Goal: Task Accomplishment & Management: Manage account settings

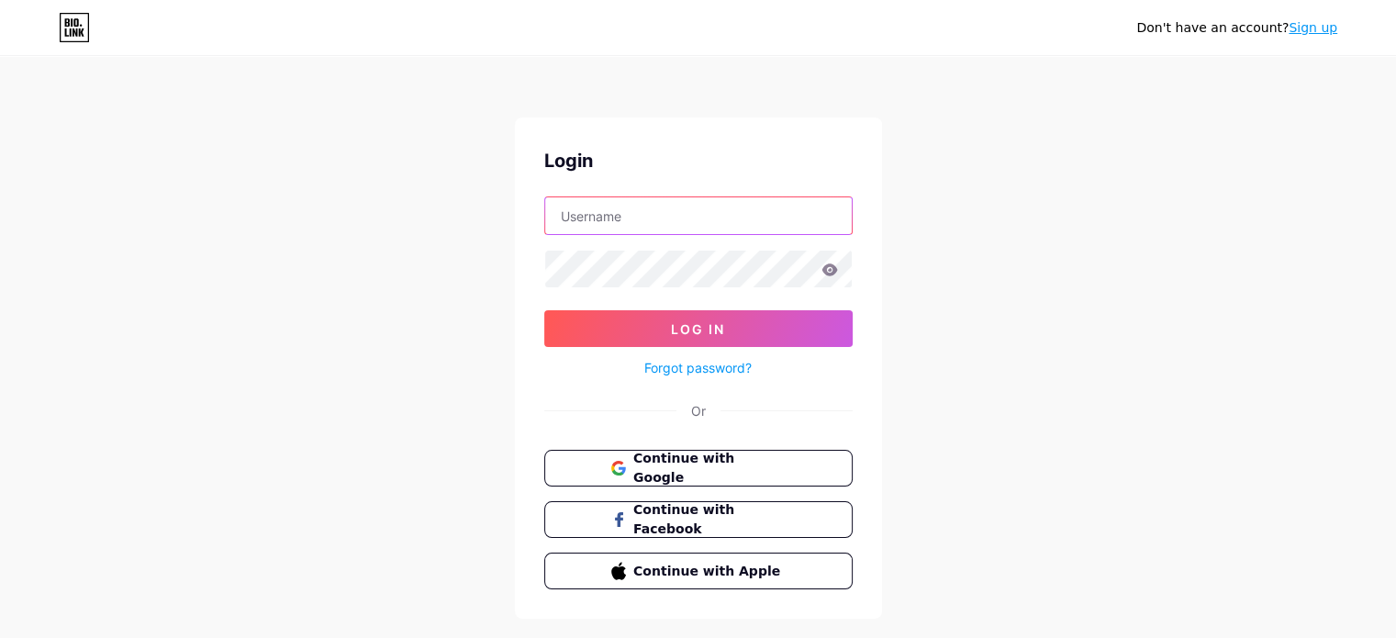
click at [688, 223] on input "text" at bounding box center [698, 215] width 307 height 37
type input "Roots & Rituals"
click at [832, 266] on icon at bounding box center [829, 269] width 16 height 12
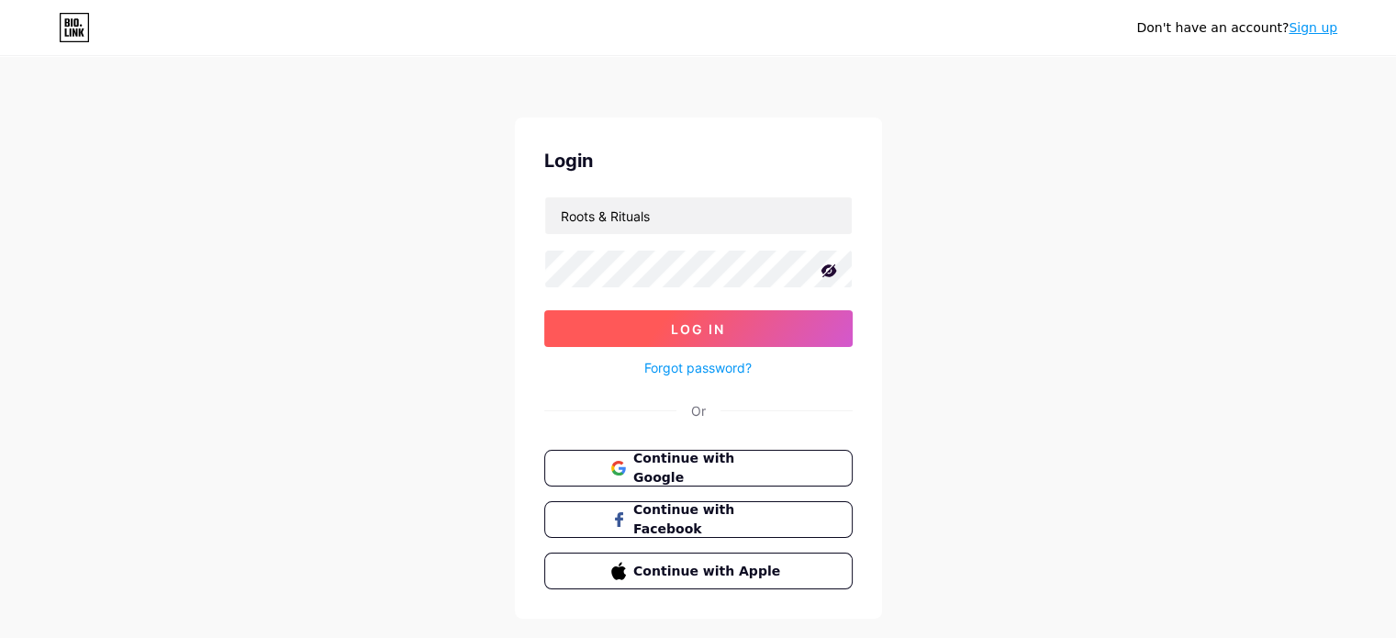
click at [626, 331] on button "Log In" at bounding box center [698, 328] width 308 height 37
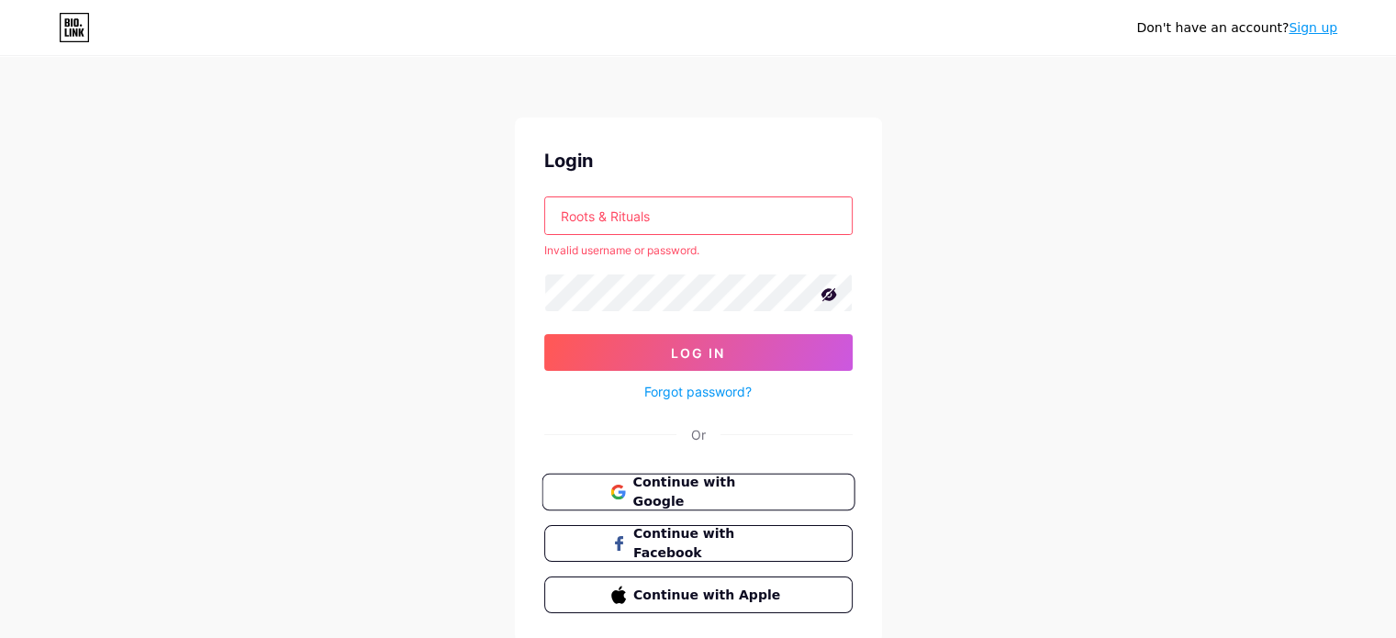
click at [678, 507] on button "Continue with Google" at bounding box center [698, 493] width 313 height 38
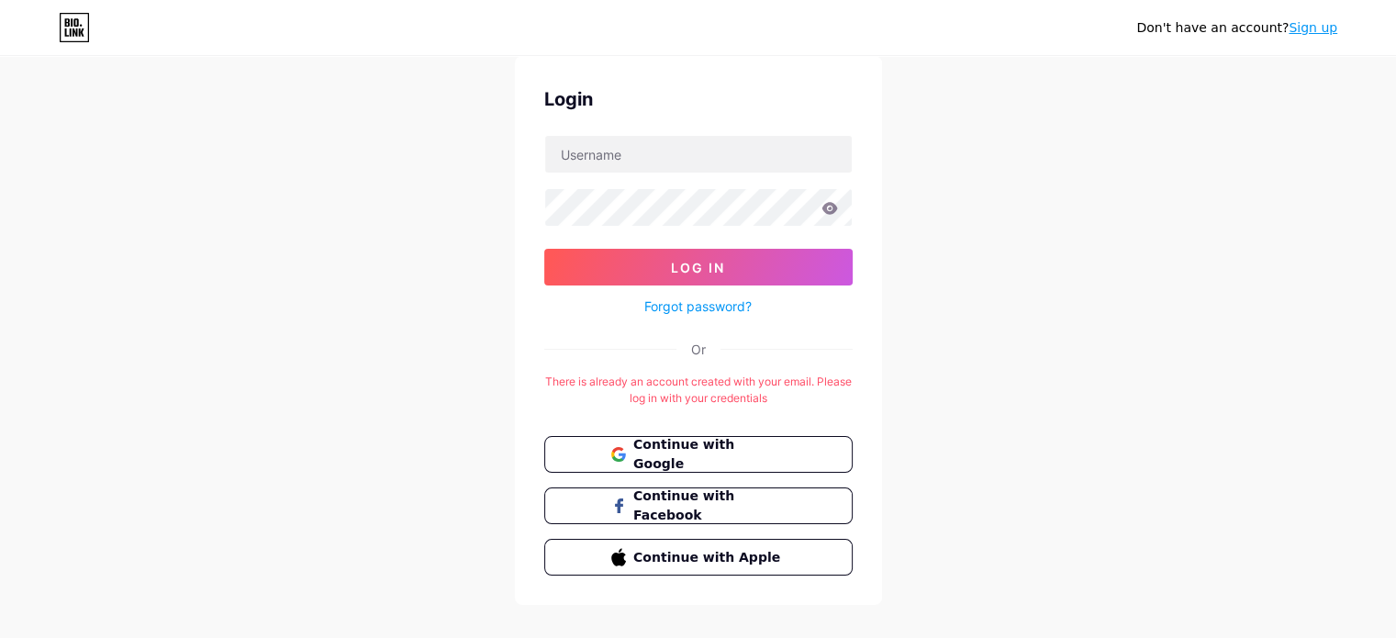
scroll to position [70, 0]
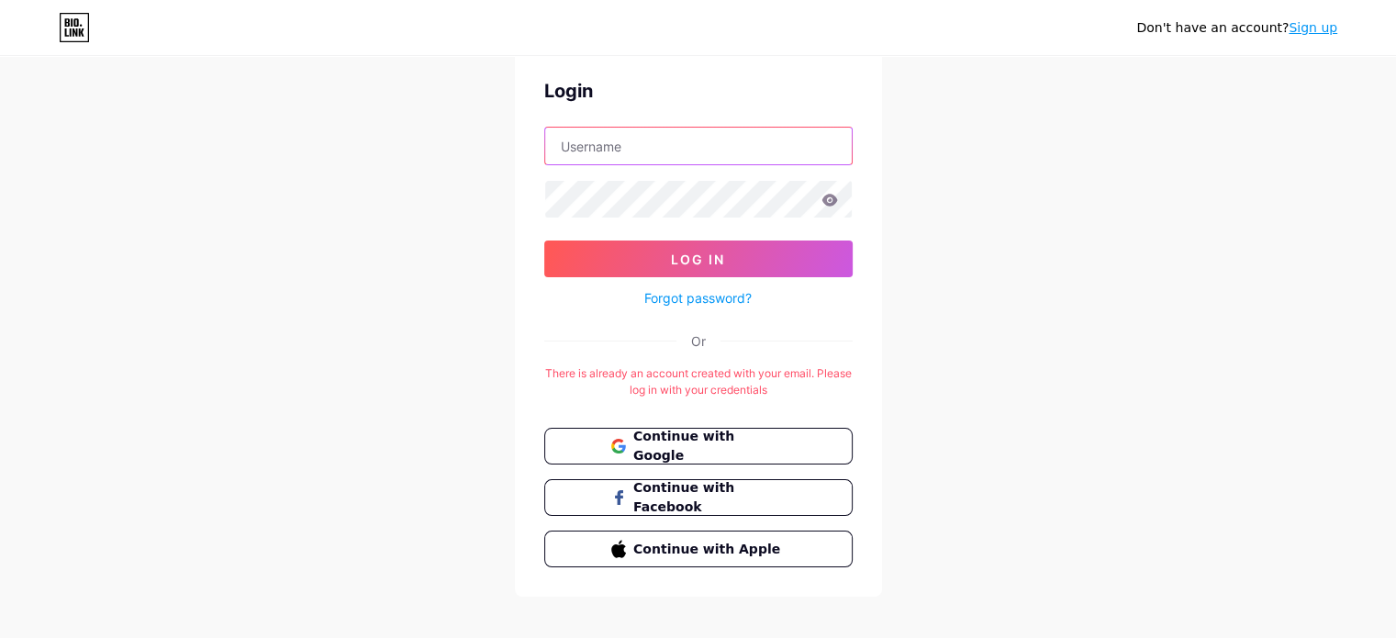
click at [689, 141] on input "text" at bounding box center [698, 146] width 307 height 37
type input "emily@rootsandritualsuk.com"
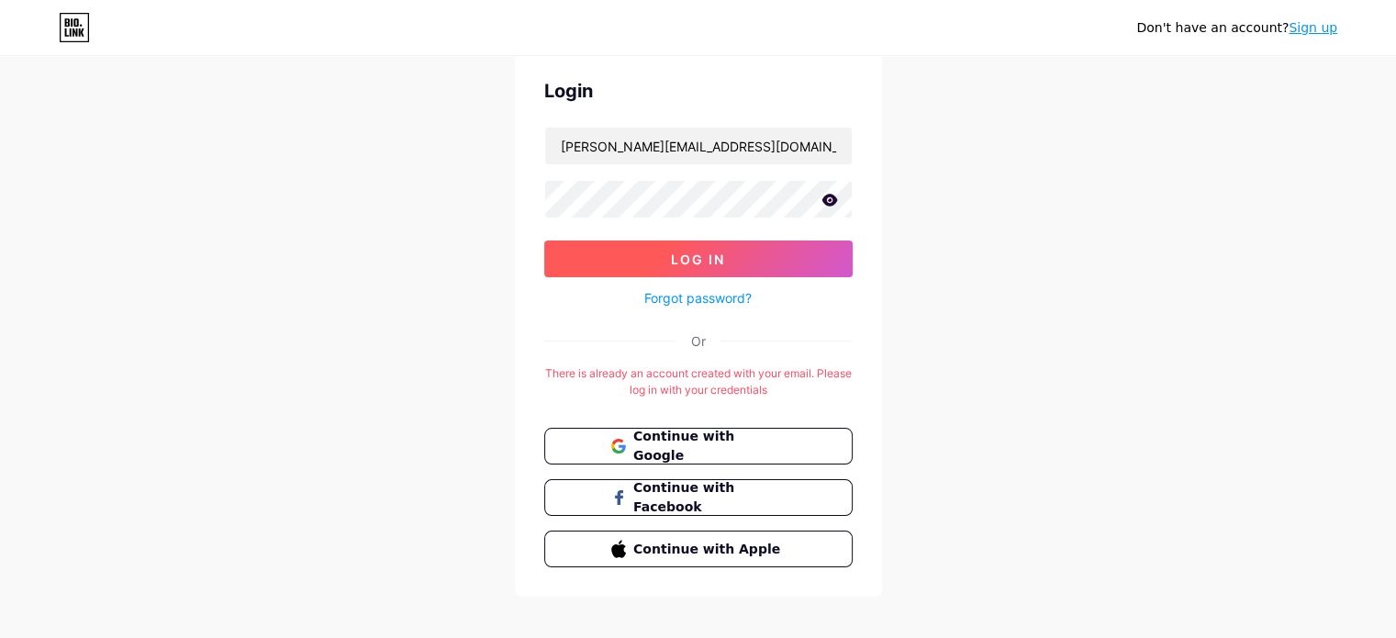
click at [785, 256] on button "Log In" at bounding box center [698, 258] width 308 height 37
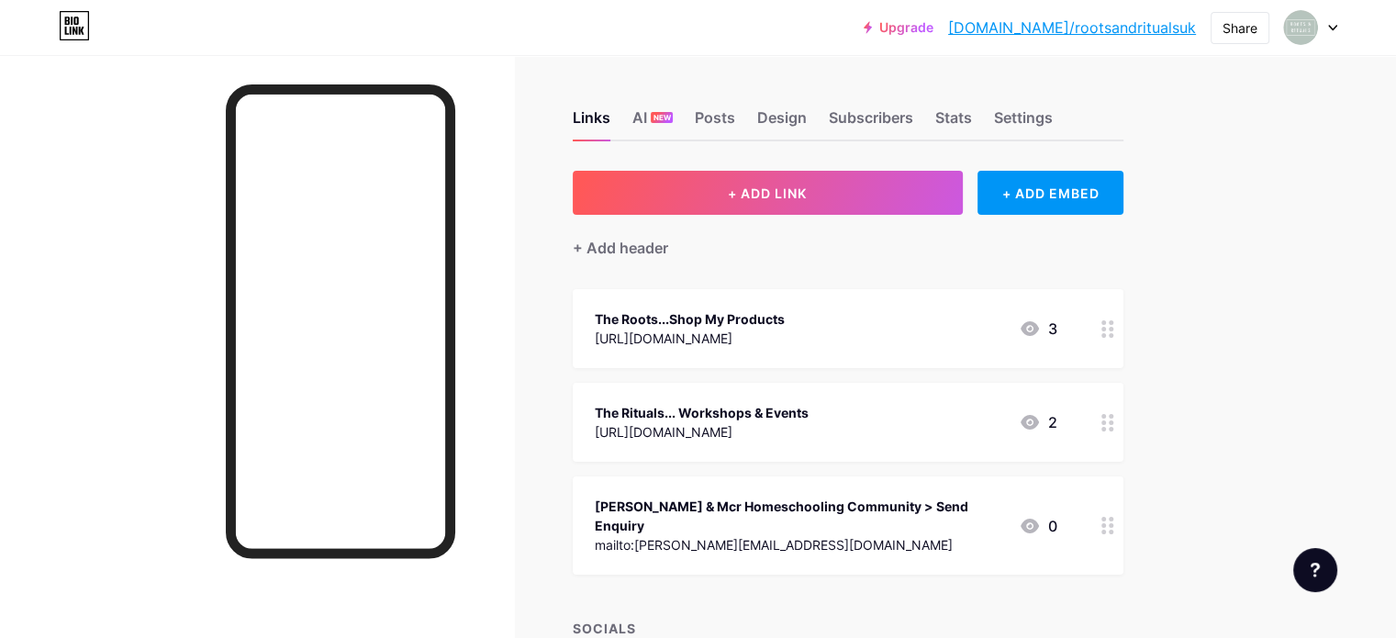
click at [1335, 28] on icon at bounding box center [1332, 28] width 9 height 6
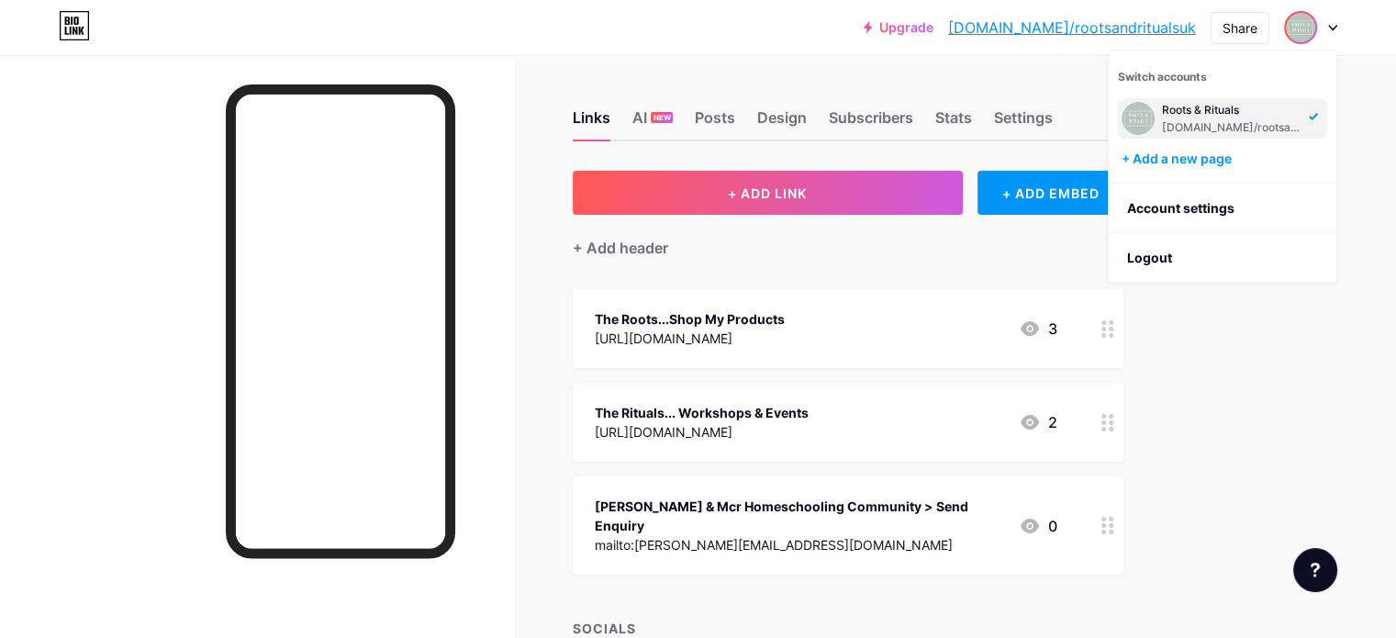
click at [1290, 352] on div "Upgrade bio.link/rootsa... bio.link/rootsandritualsuk Share Switch accounts Roo…" at bounding box center [698, 449] width 1396 height 899
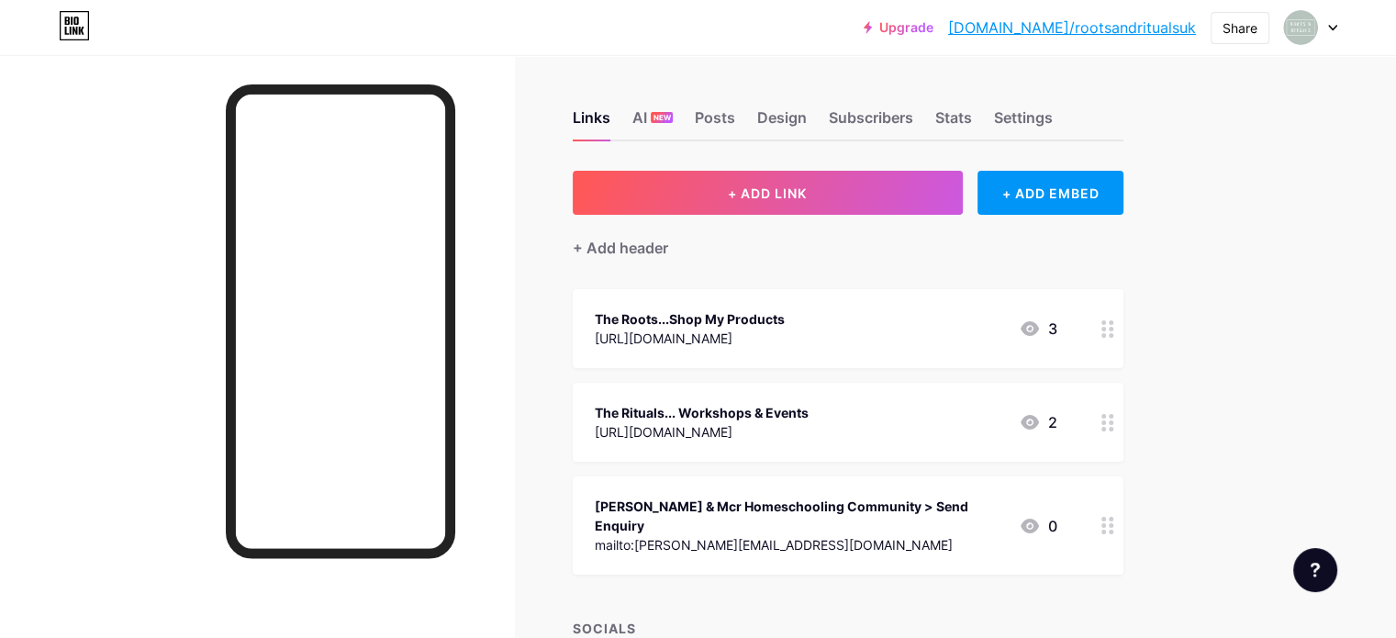
click at [1123, 328] on div at bounding box center [1107, 328] width 31 height 79
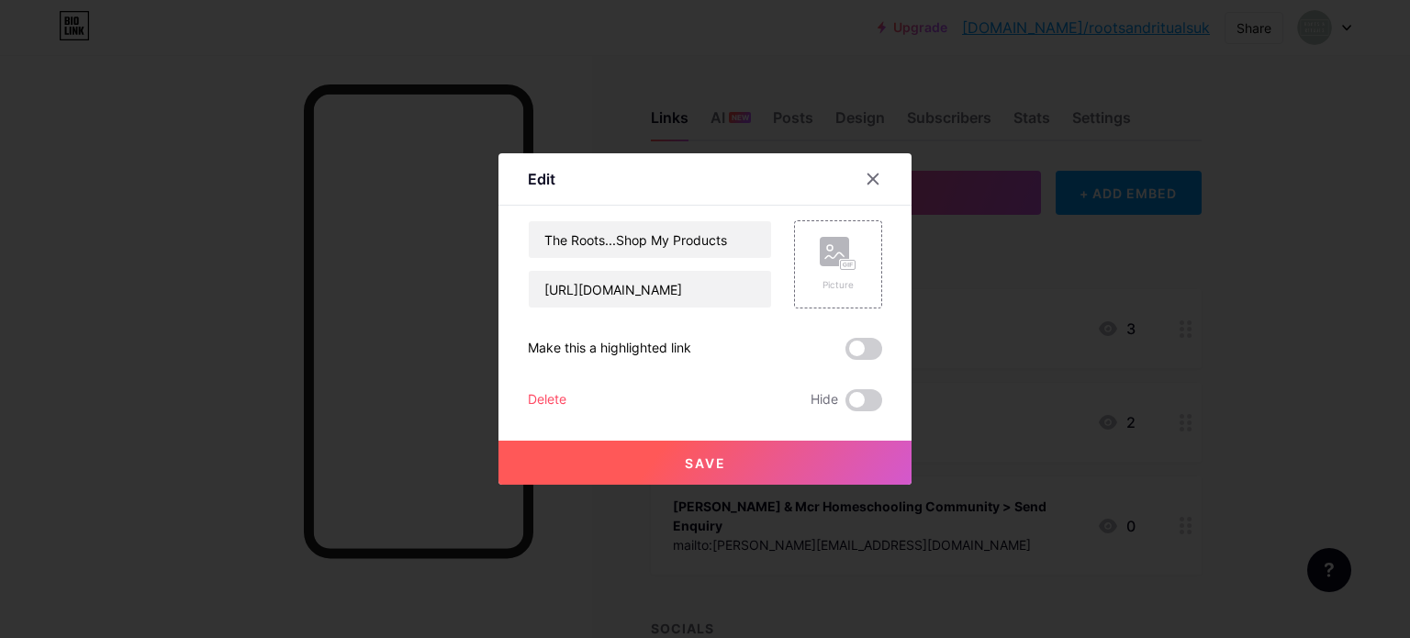
click at [565, 400] on div "Delete" at bounding box center [547, 400] width 39 height 22
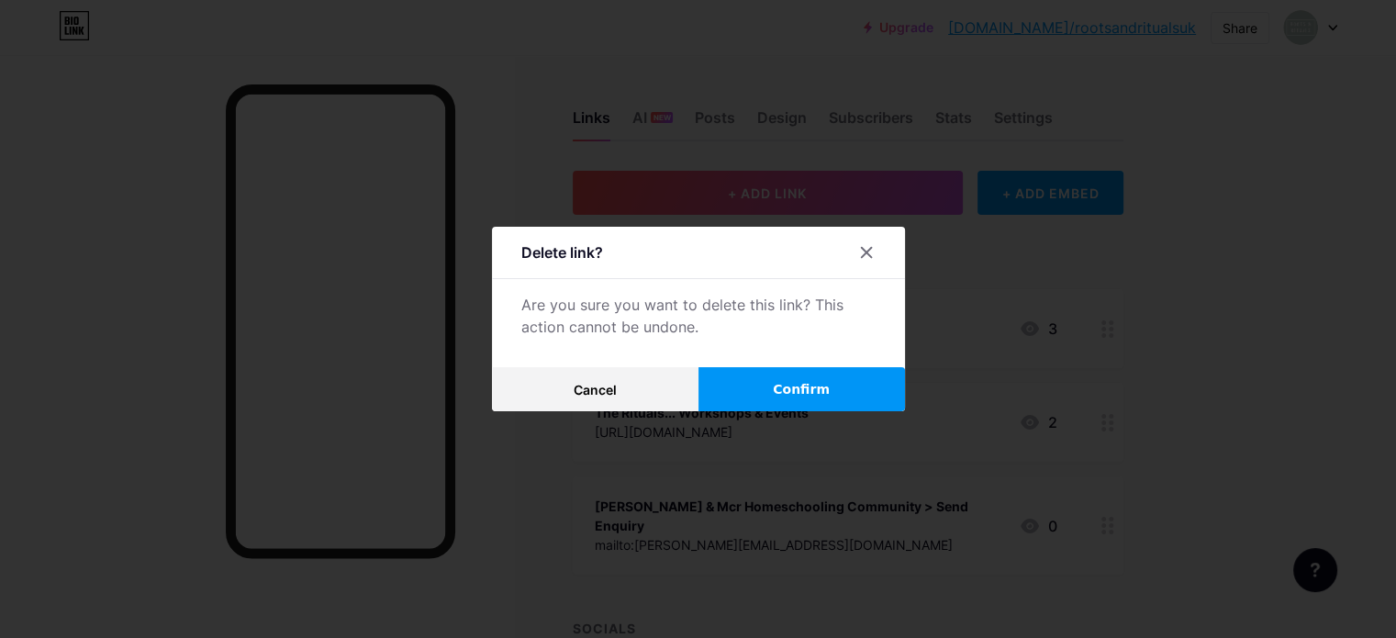
click at [888, 374] on button "Confirm" at bounding box center [801, 389] width 207 height 44
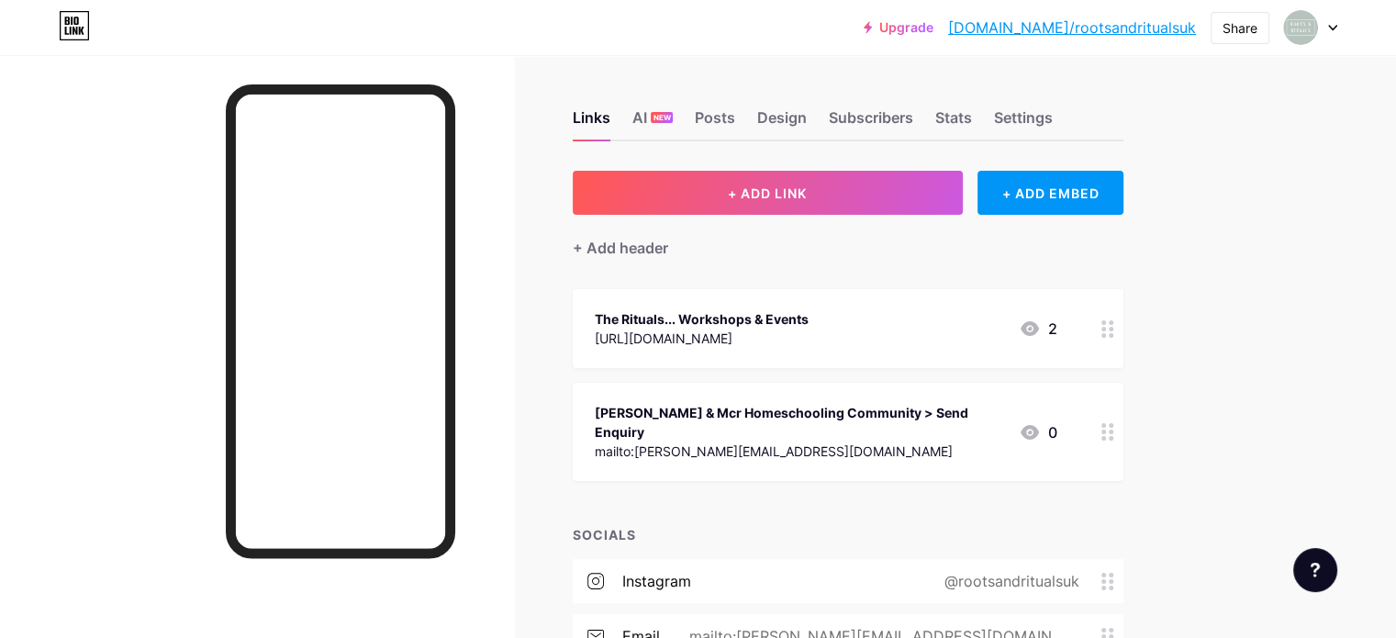
click at [1114, 425] on icon at bounding box center [1107, 431] width 13 height 17
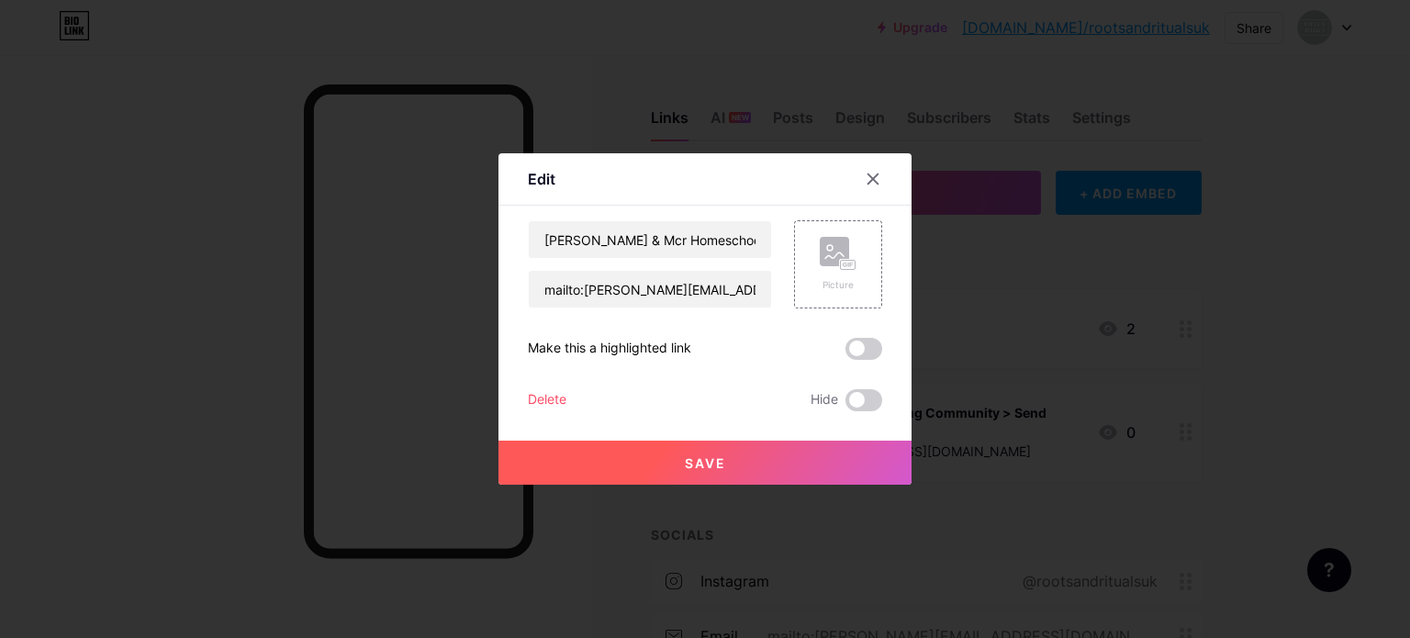
click at [549, 392] on div "Delete" at bounding box center [547, 400] width 39 height 22
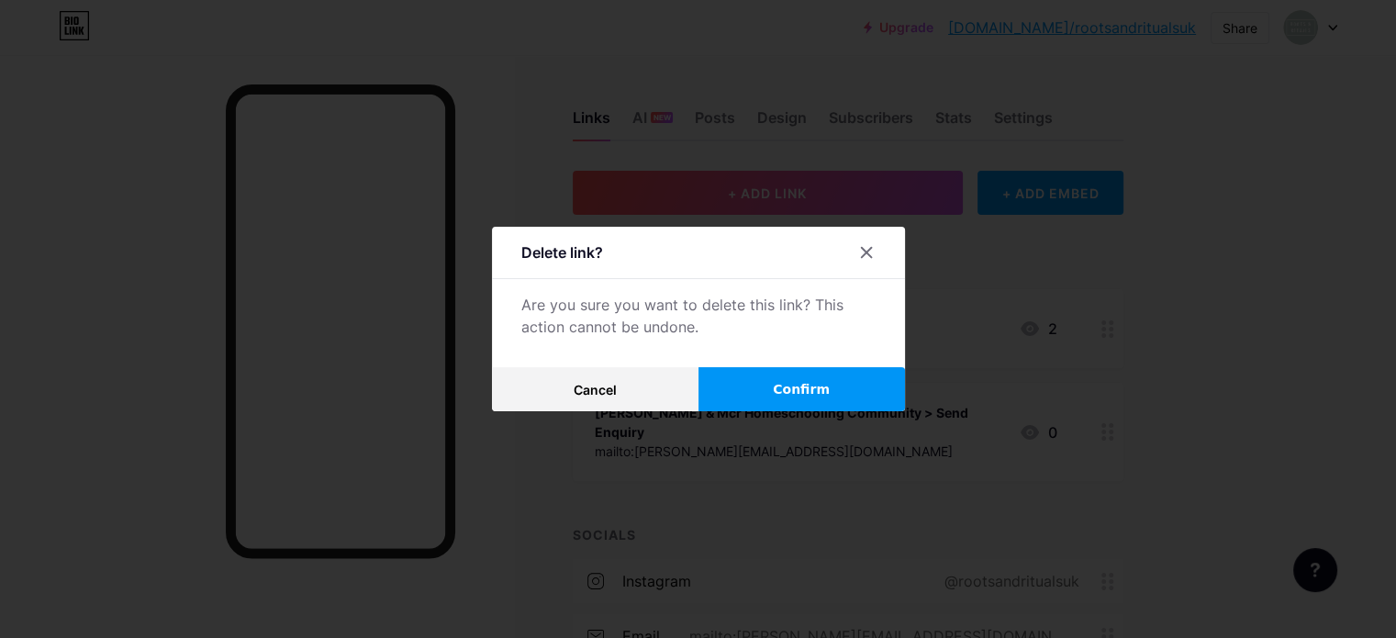
click at [786, 390] on span "Confirm" at bounding box center [801, 389] width 57 height 19
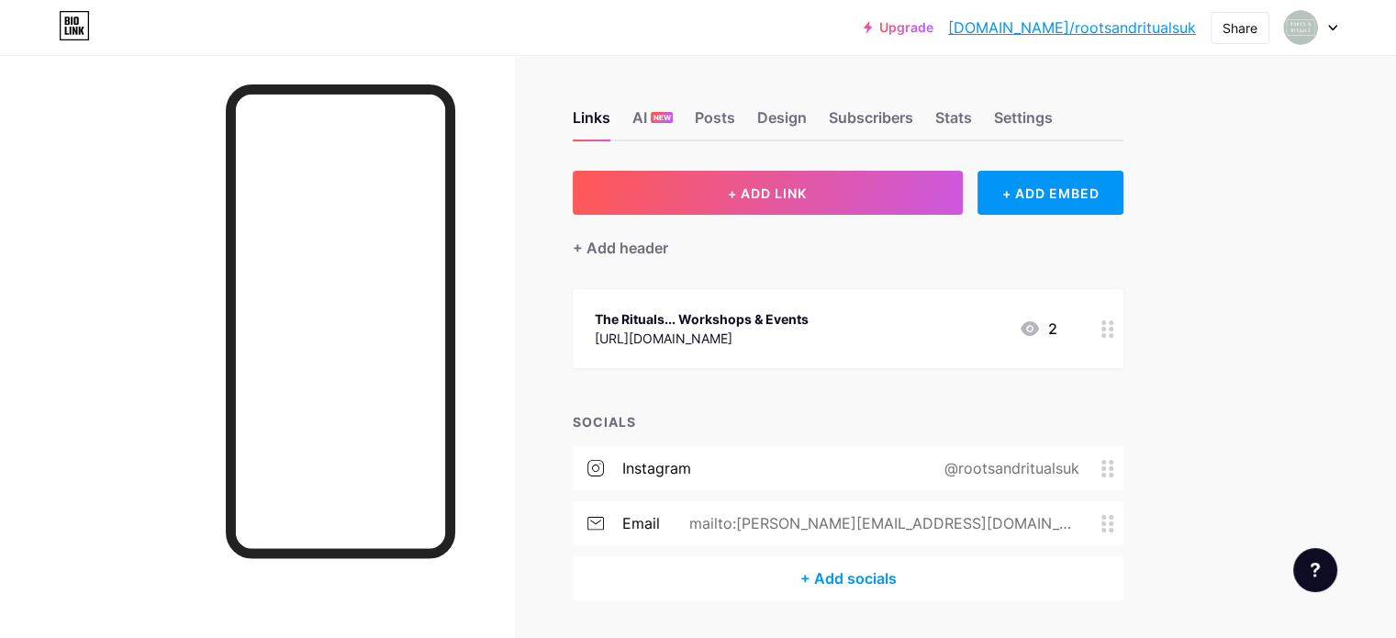
click at [1114, 331] on icon at bounding box center [1107, 328] width 13 height 17
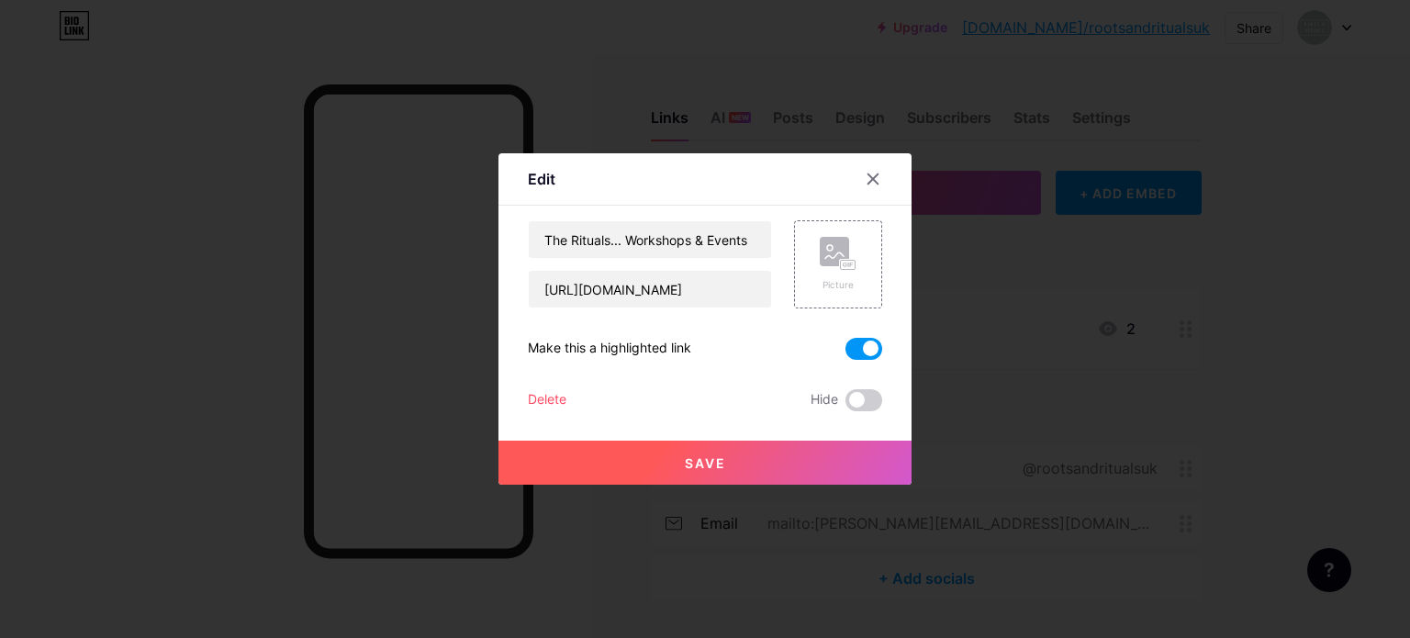
click at [564, 397] on div "Delete" at bounding box center [547, 400] width 39 height 22
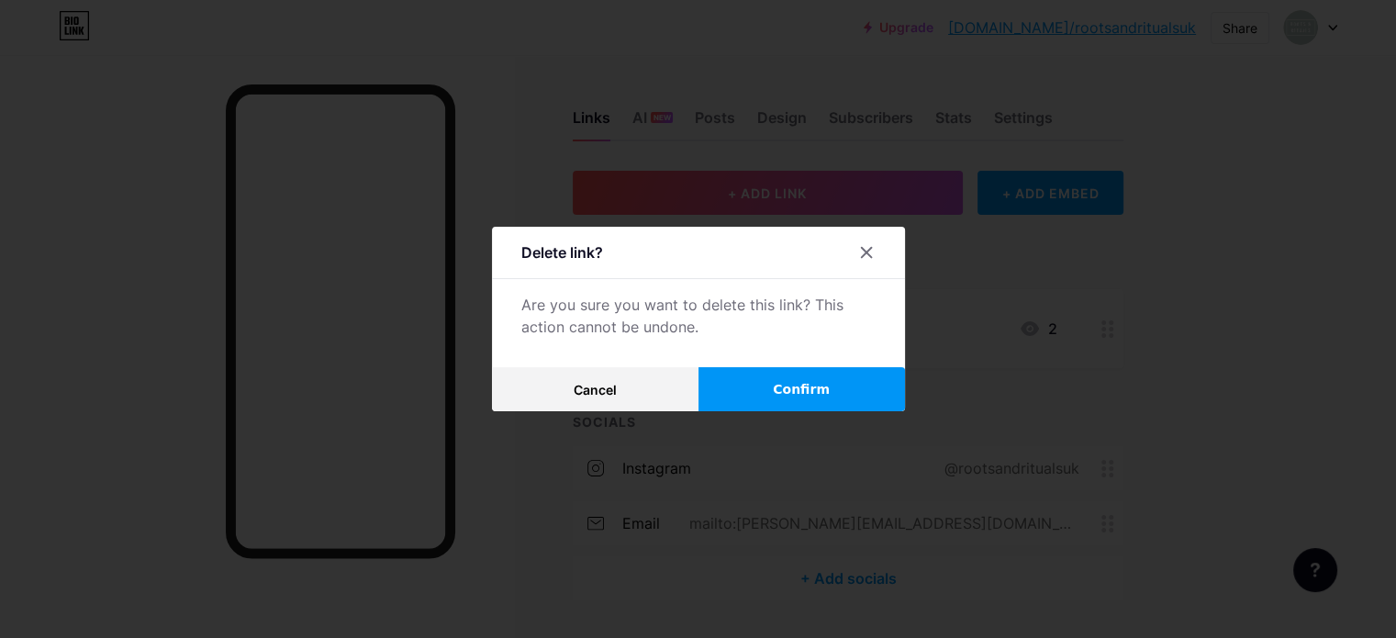
click at [781, 390] on button "Confirm" at bounding box center [801, 389] width 207 height 44
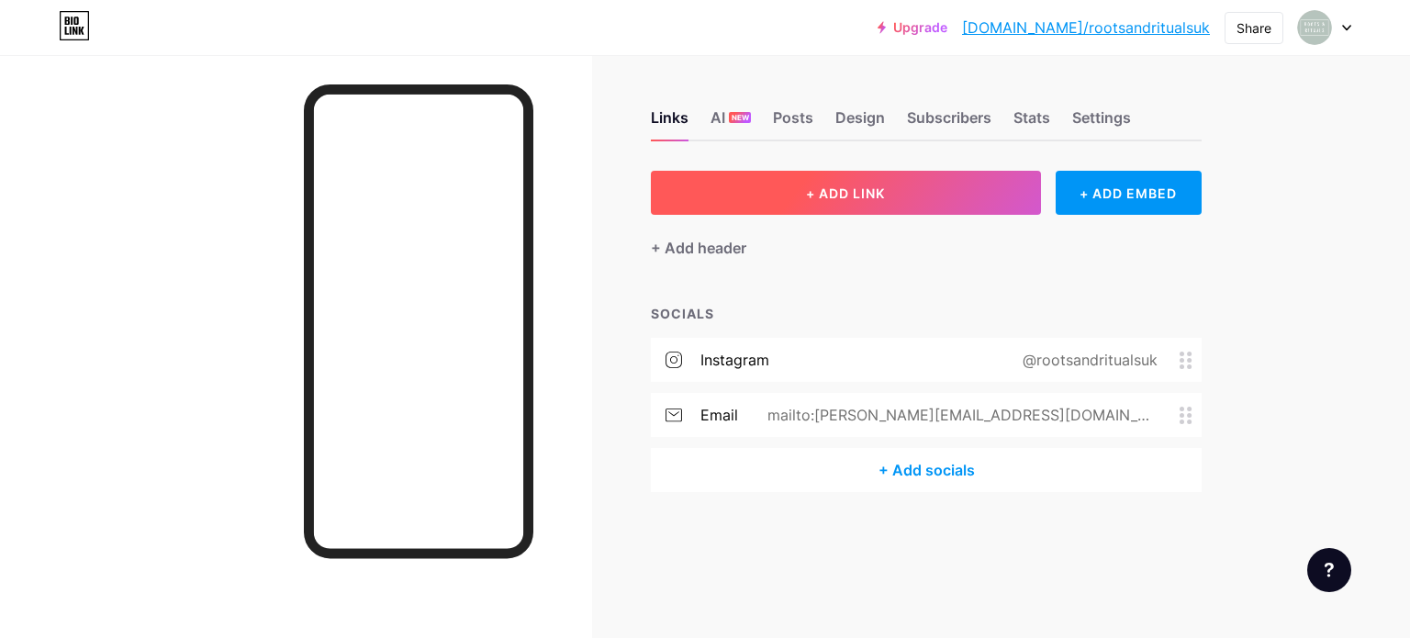
click at [1273, 551] on div "Links AI NEW Posts Design Subscribers Stats Settings + ADD LINK + ADD EMBED + A…" at bounding box center [639, 319] width 1279 height 529
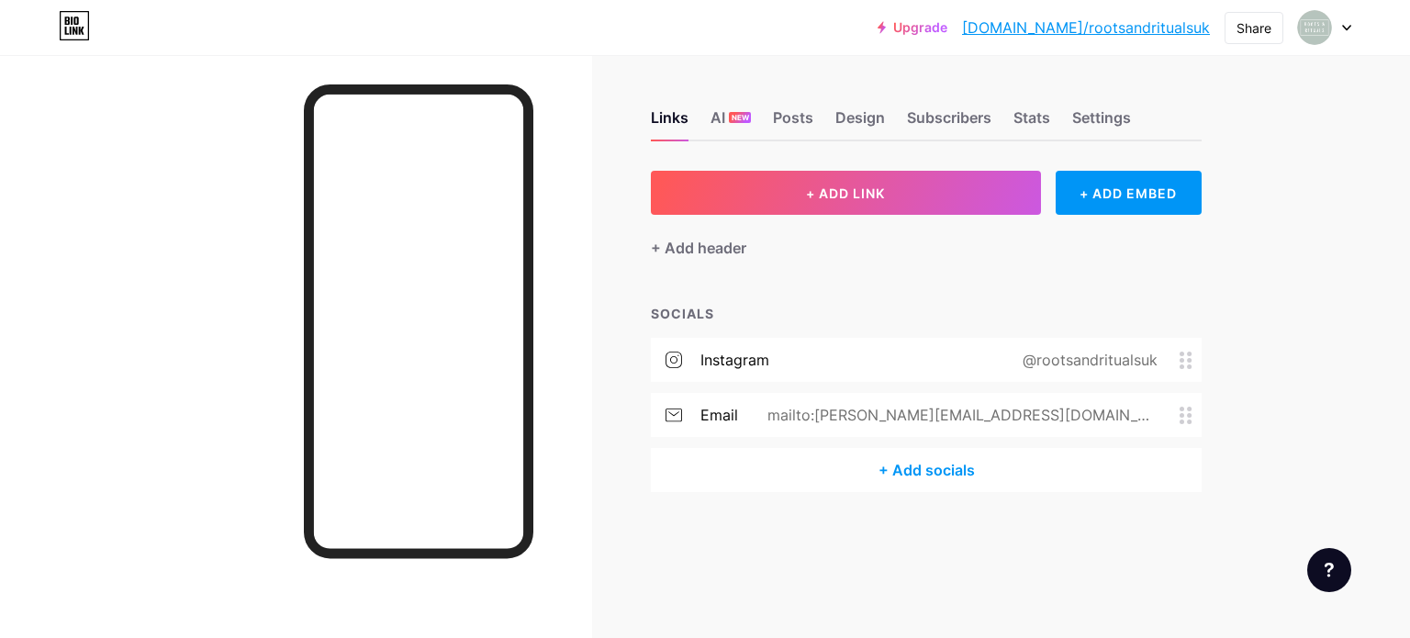
click at [1268, 566] on div "Links AI NEW Posts Design Subscribers Stats Settings + ADD LINK + ADD EMBED + A…" at bounding box center [639, 319] width 1279 height 529
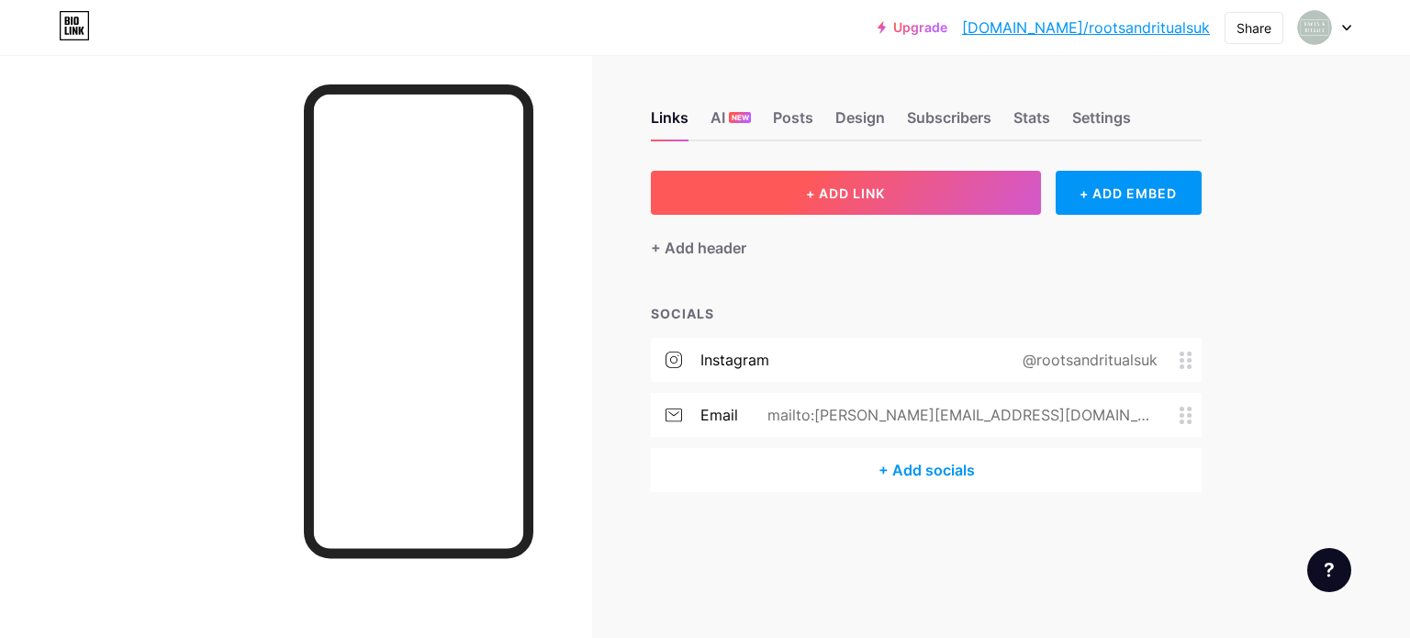
click at [824, 212] on button "+ ADD LINK" at bounding box center [846, 193] width 390 height 44
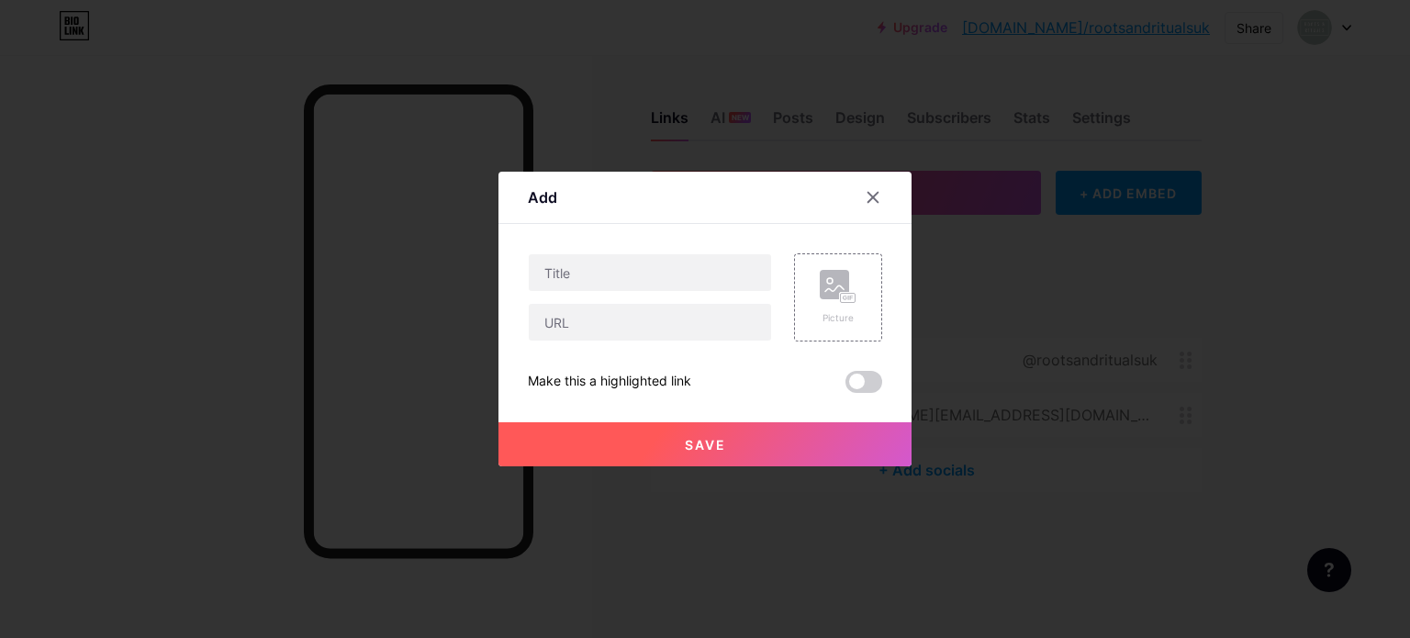
click at [870, 84] on div at bounding box center [705, 319] width 1410 height 638
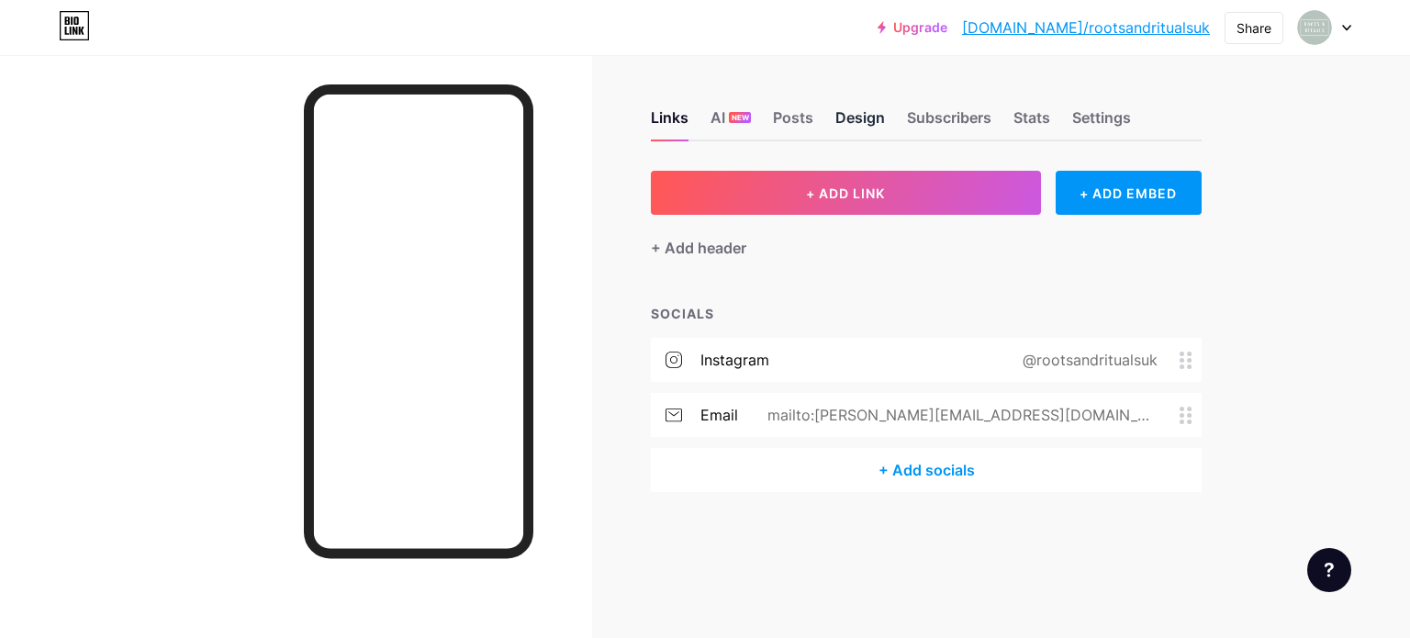
click at [870, 112] on div "Design" at bounding box center [860, 122] width 50 height 33
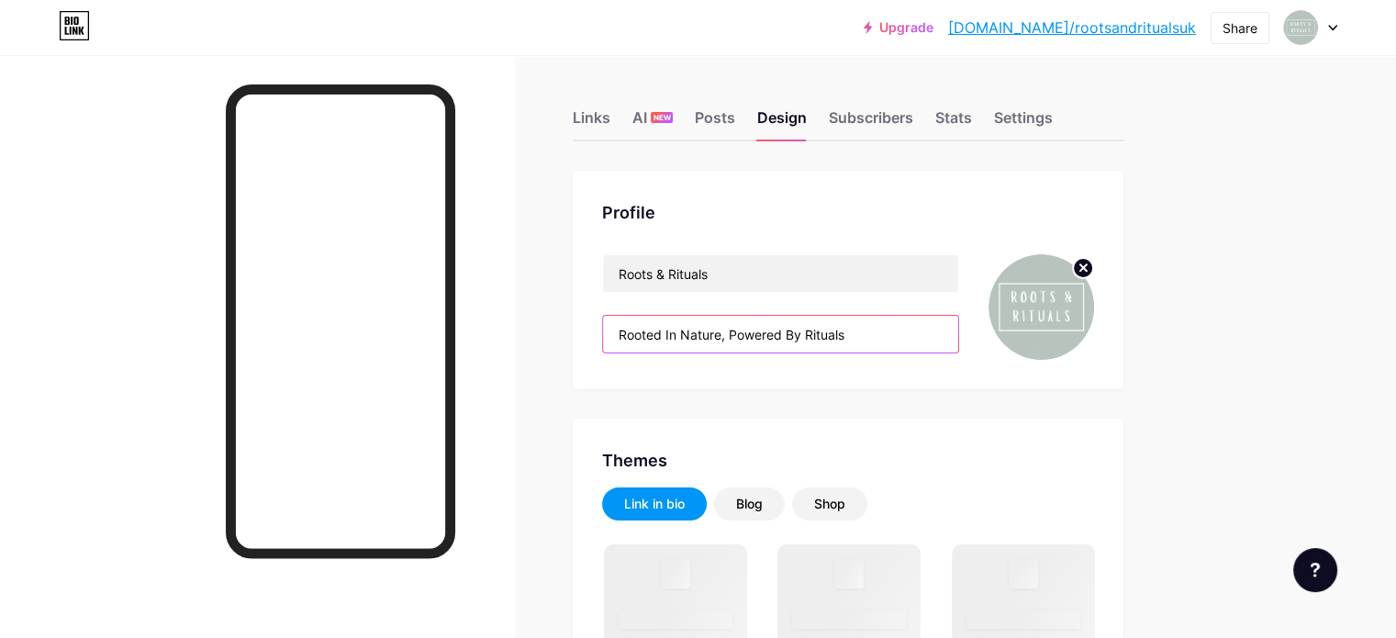
click at [805, 332] on input "Rooted In Nature, Powered By Rituals" at bounding box center [780, 334] width 355 height 37
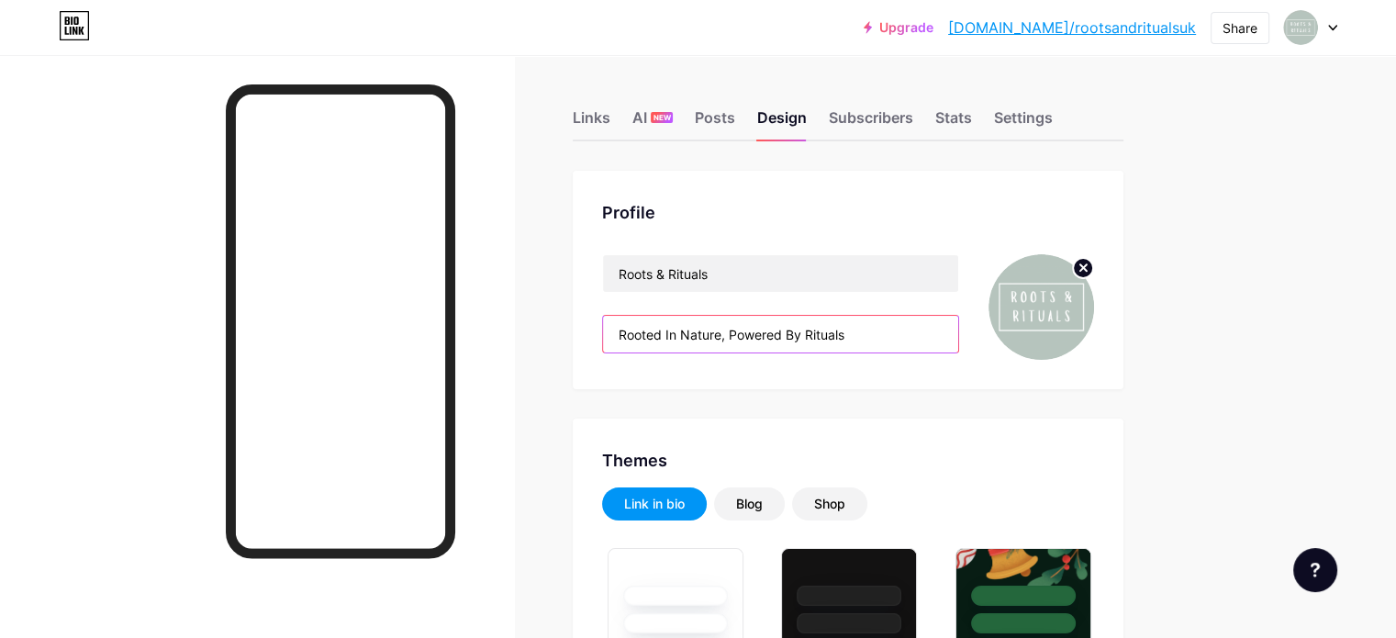
type input "#000000"
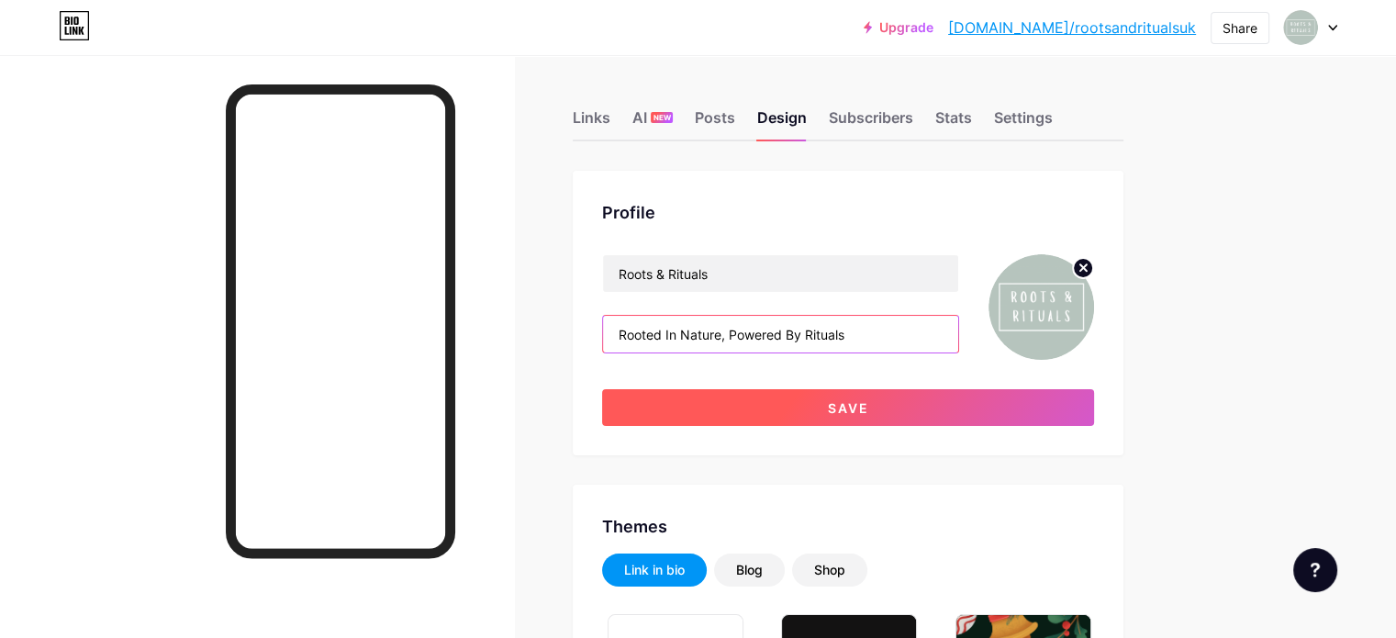
type input "Rooted In Nature, Powered By Rituals"
click at [838, 392] on button "Save" at bounding box center [848, 407] width 492 height 37
type input "#000000"
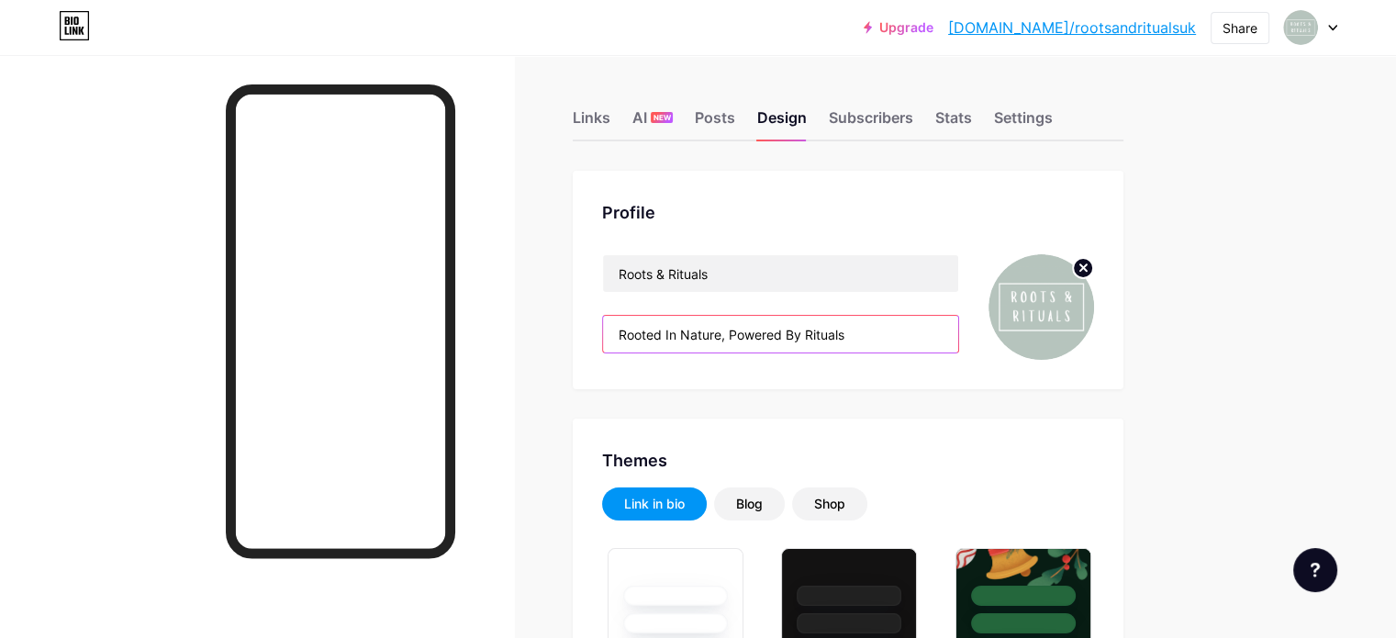
click at [948, 349] on input "Rooted In Nature, Powered By Rituals" at bounding box center [780, 334] width 355 height 37
